Goal: Information Seeking & Learning: Learn about a topic

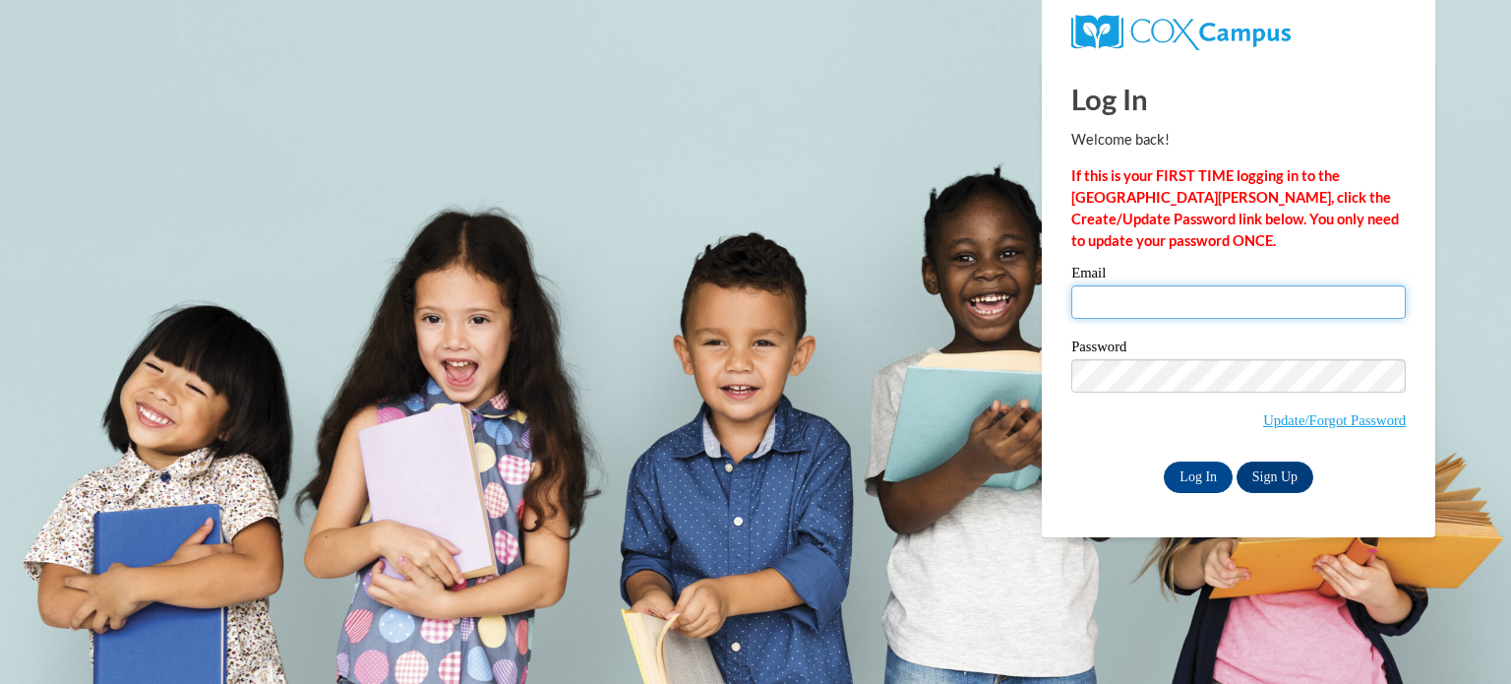
click at [1100, 296] on input "Email" at bounding box center [1238, 301] width 334 height 33
type input "Lauraj20@uwgb.edu"
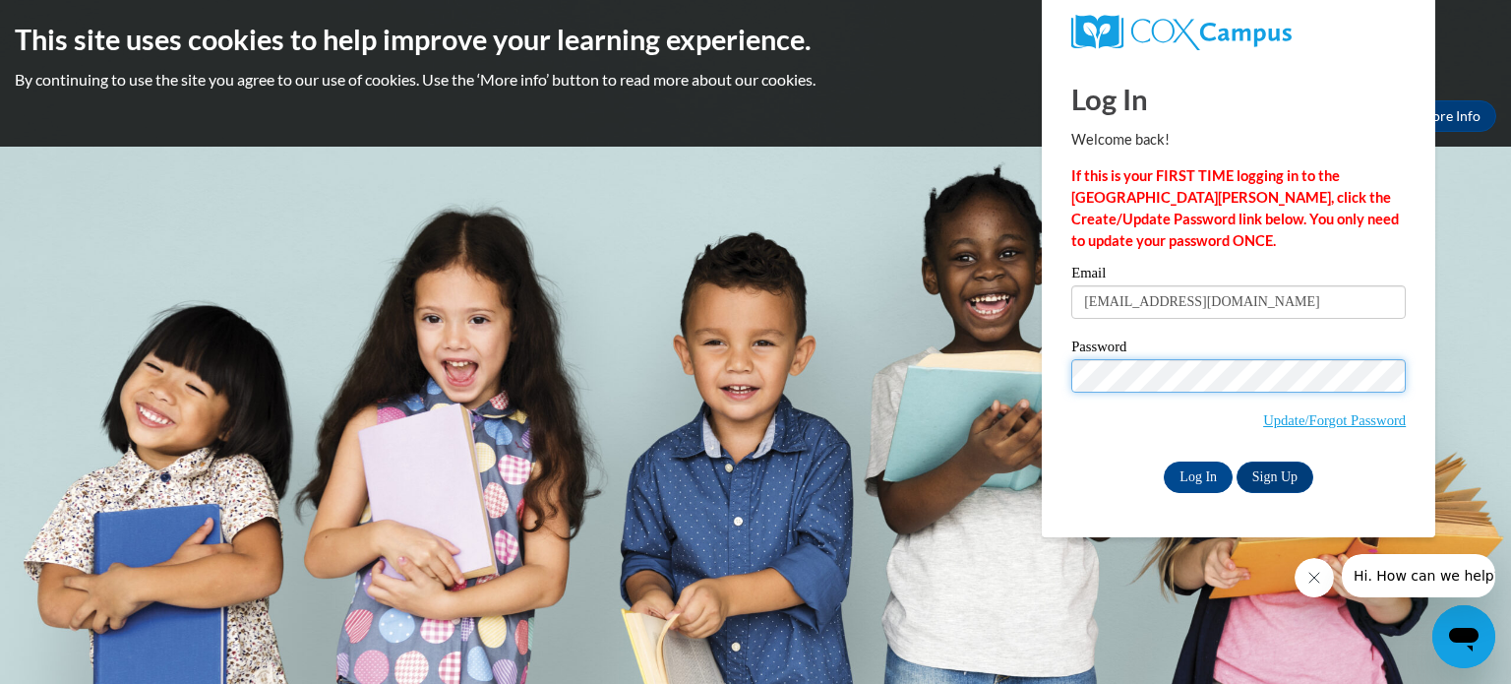
click at [1163, 461] on input "Log In" at bounding box center [1197, 476] width 69 height 31
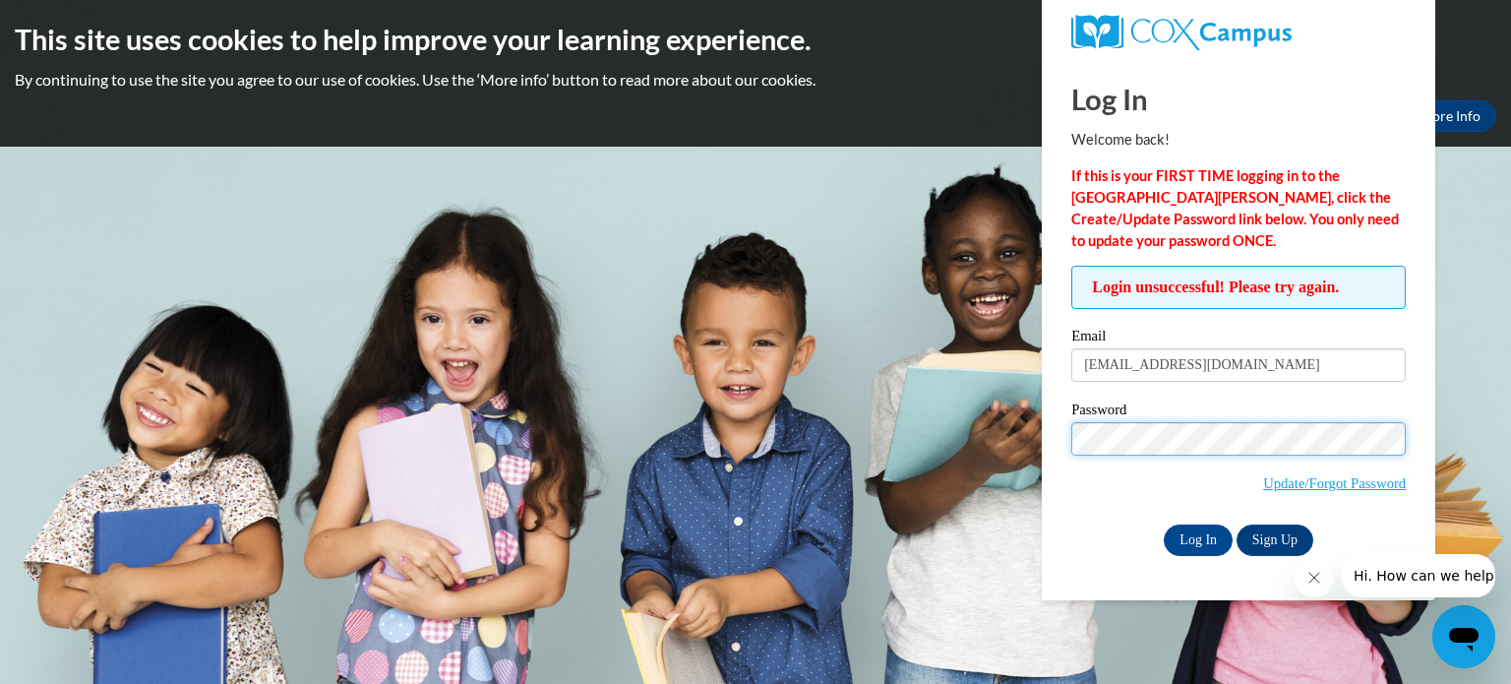
click at [1163, 524] on input "Log In" at bounding box center [1197, 539] width 69 height 31
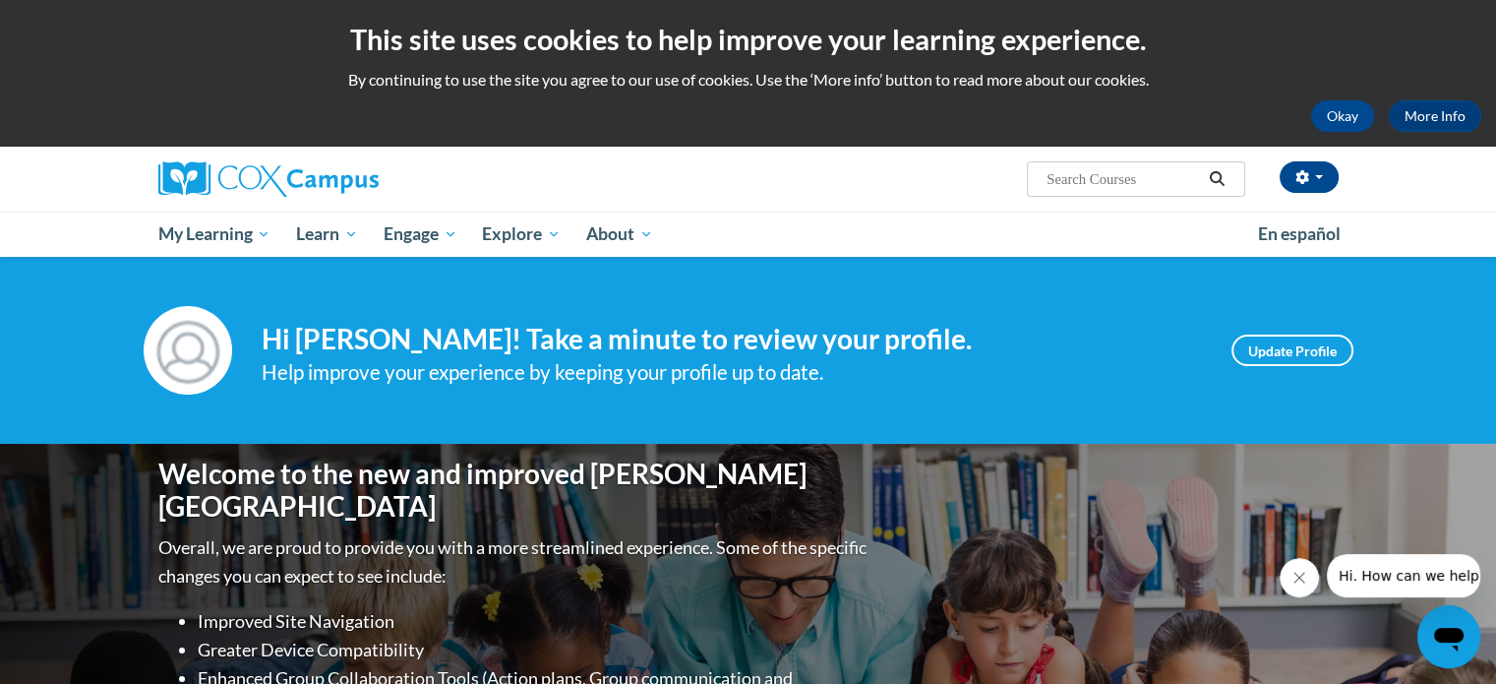
click at [1057, 184] on input "Search..." at bounding box center [1122, 179] width 157 height 24
type input "pre-k structured literacy time"
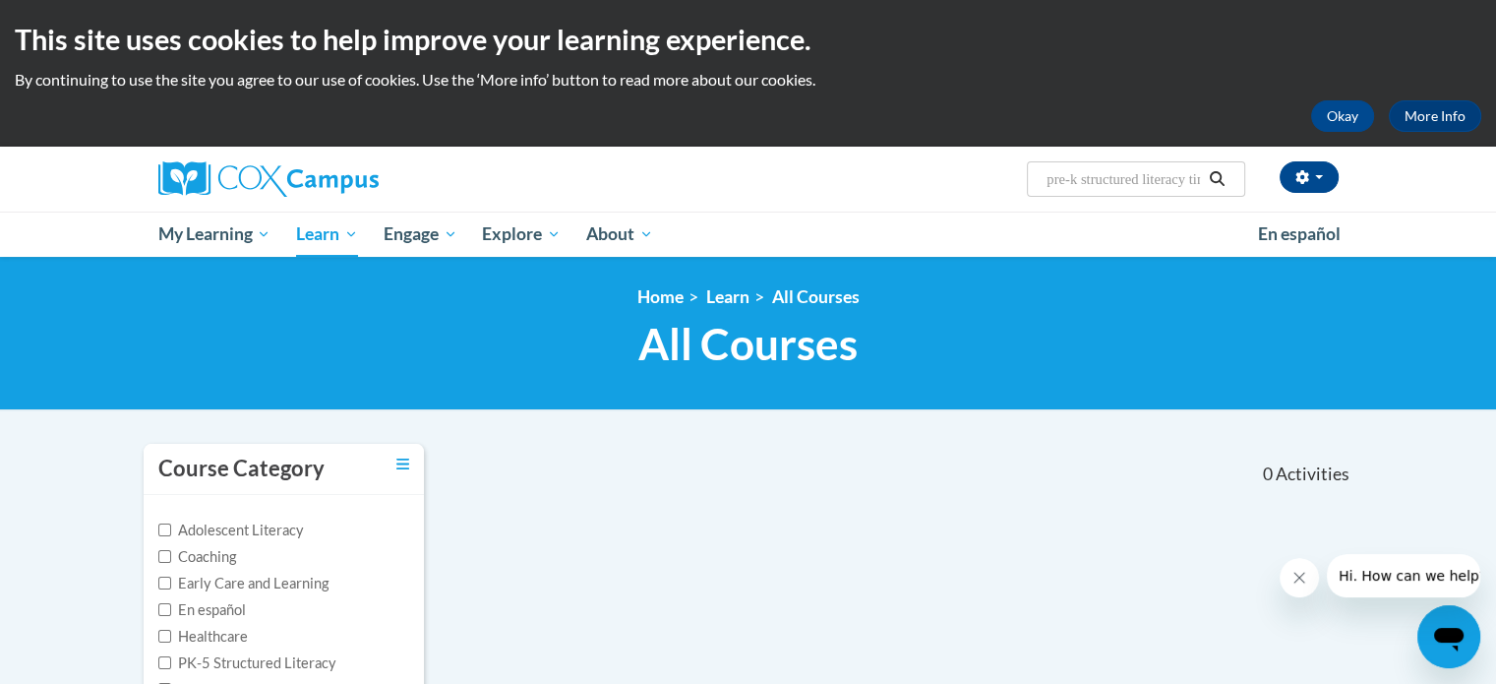
click at [1111, 171] on input "pre-k structured literacy time" at bounding box center [1122, 179] width 157 height 24
type input "pre-k structured literacy program"
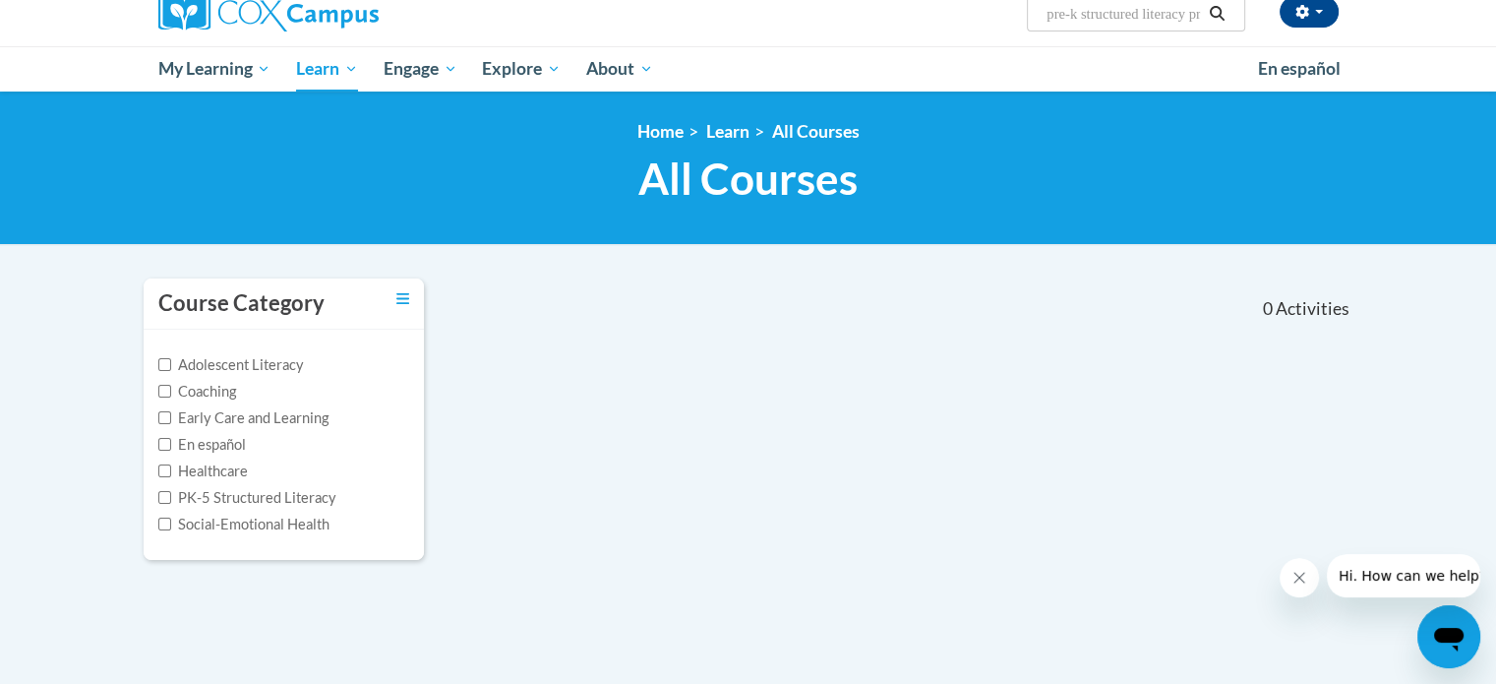
scroll to position [177, 0]
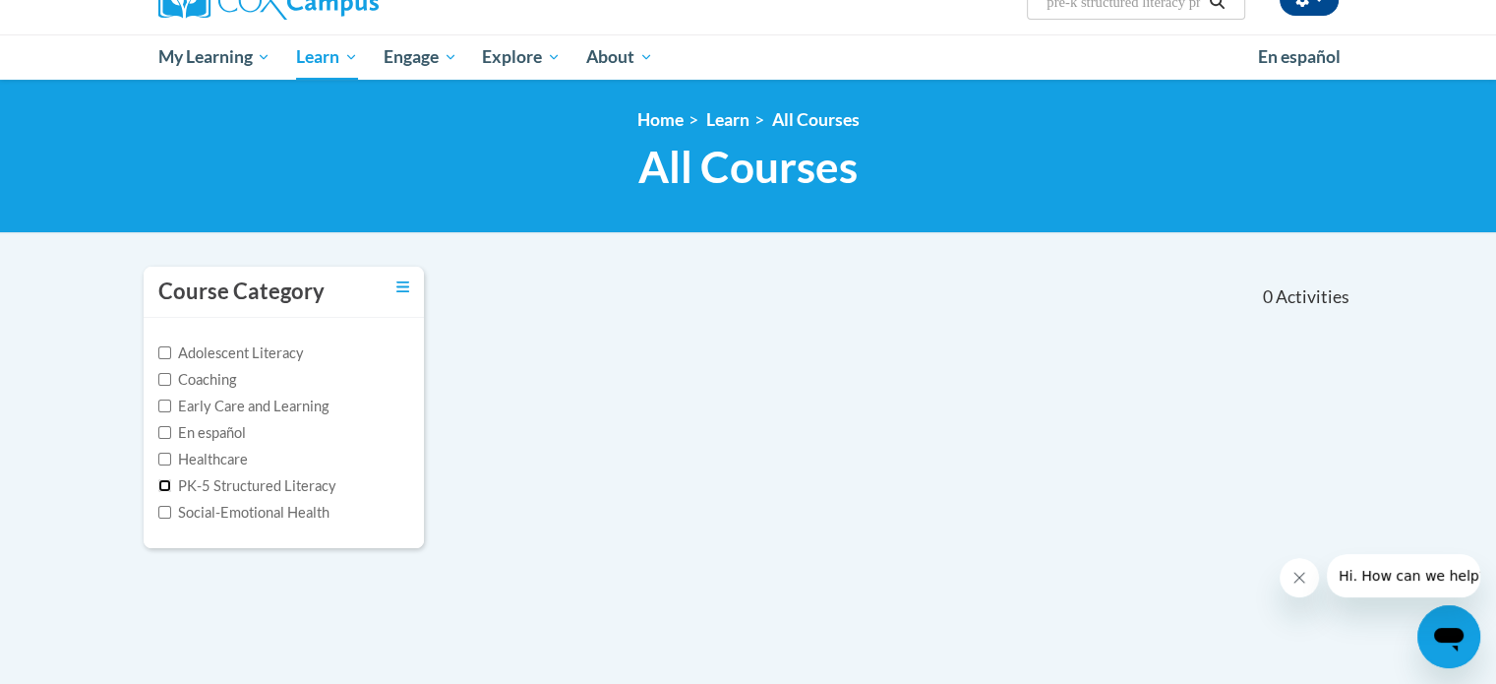
click at [163, 483] on input "PK-5 Structured Literacy" at bounding box center [164, 485] width 13 height 13
checkbox input "true"
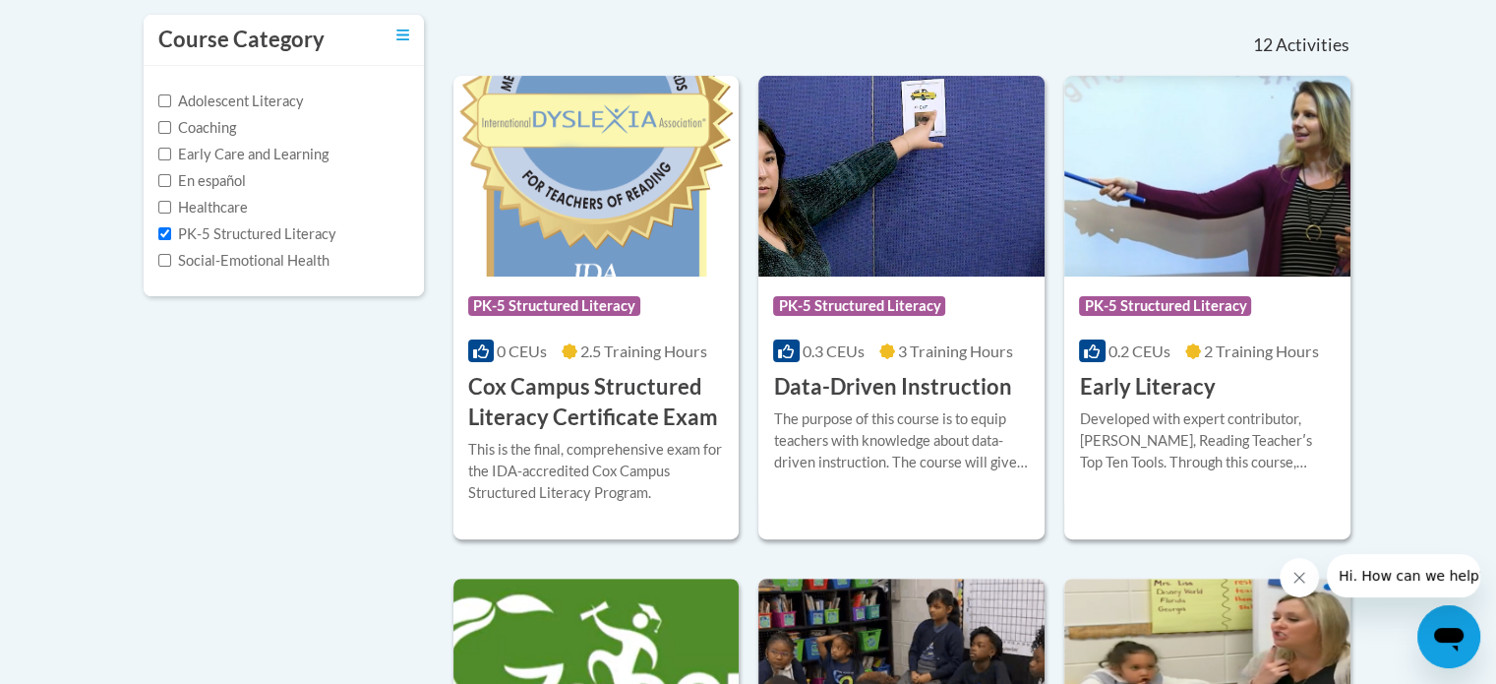
scroll to position [432, 0]
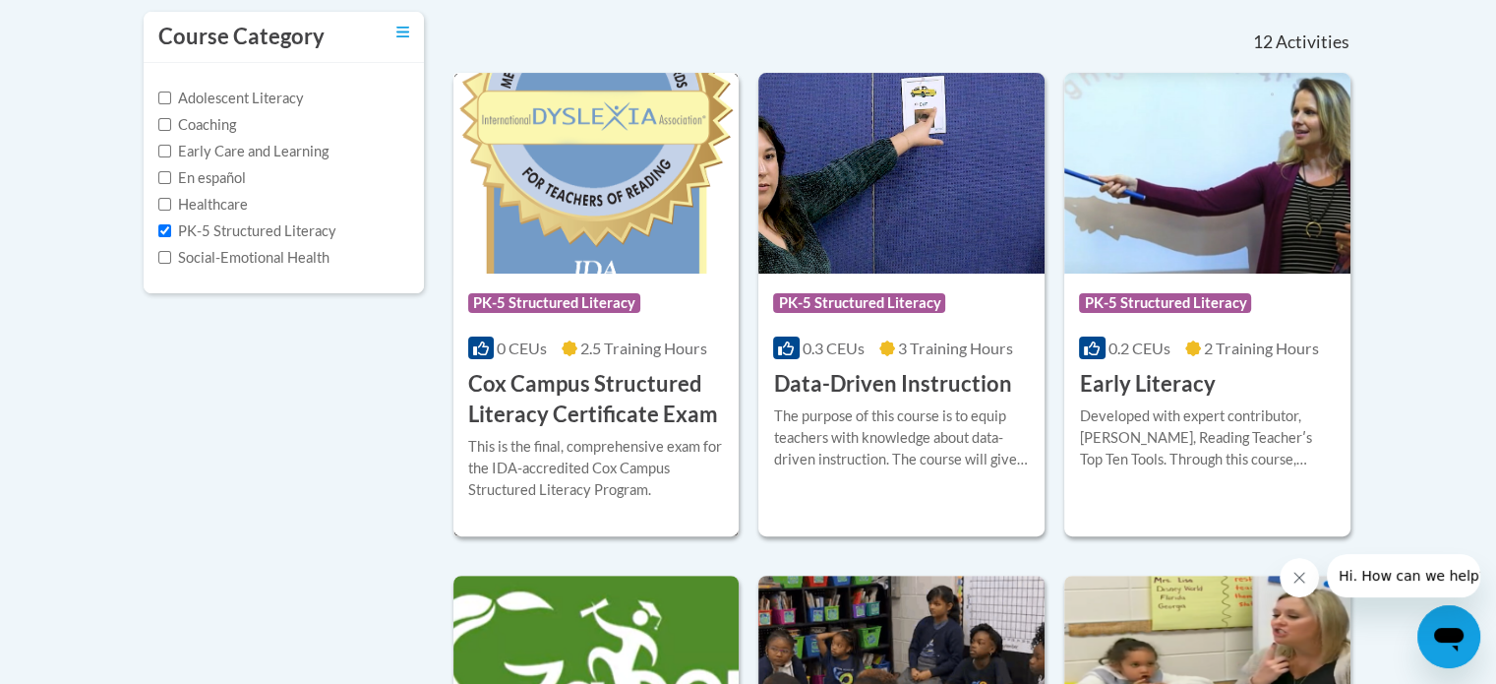
click at [623, 196] on img at bounding box center [596, 173] width 286 height 201
